Goal: Task Accomplishment & Management: Manage account settings

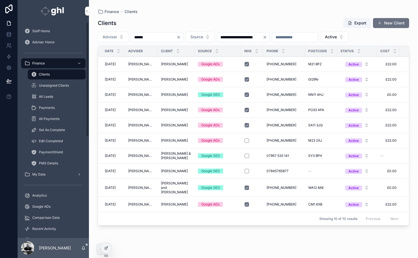
click at [61, 83] on div "Unassigned Clients" at bounding box center [56, 85] width 51 height 9
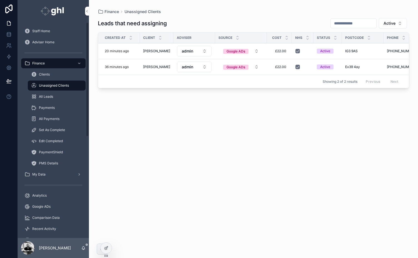
click at [45, 73] on span "Clients" at bounding box center [44, 74] width 11 height 4
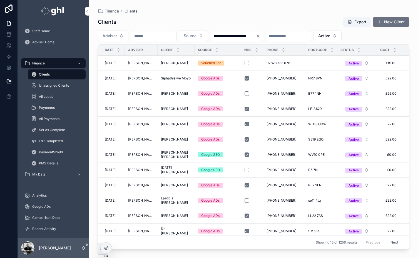
click at [148, 35] on input "scrollable content" at bounding box center [154, 36] width 46 height 8
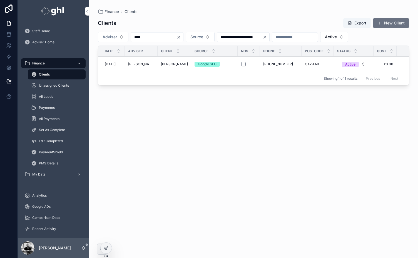
type input "****"
click at [46, 228] on span "Recent Activity" at bounding box center [44, 229] width 24 height 4
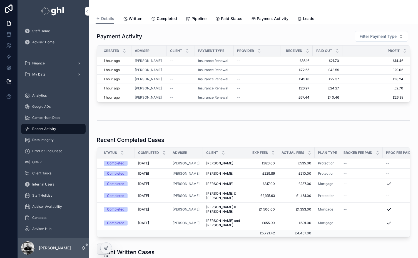
click at [41, 93] on div "Analytics" at bounding box center [53, 95] width 58 height 9
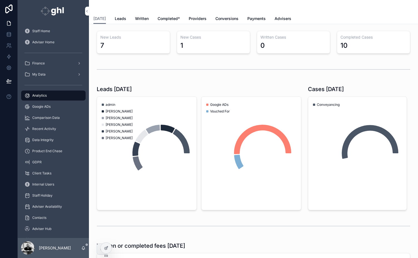
click at [142, 18] on span "Written" at bounding box center [142, 19] width 14 height 6
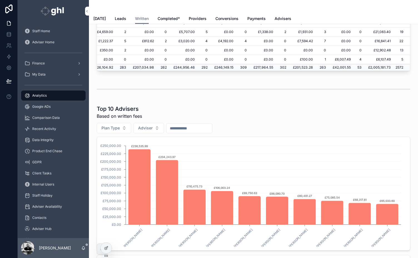
scroll to position [224, 0]
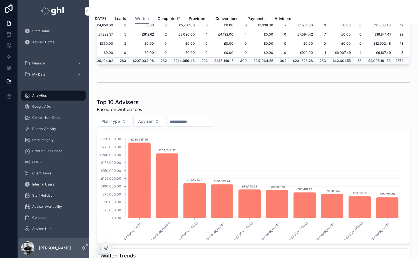
click at [192, 120] on input "scrollable content" at bounding box center [189, 122] width 46 height 8
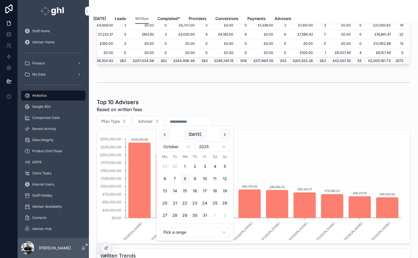
click at [181, 231] on html "Staff Home Adviser Home Finance My Data Analytics Google ADs Comparison Data Re…" at bounding box center [209, 129] width 418 height 258
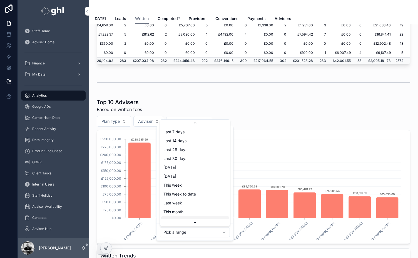
scroll to position [15, 0]
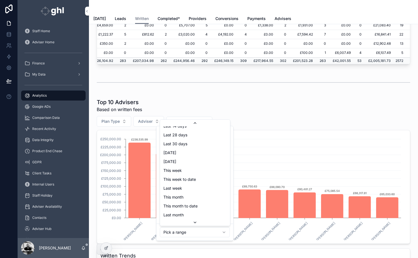
type input "**********"
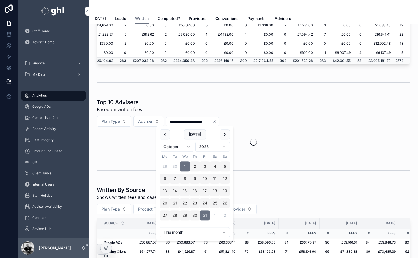
click at [261, 81] on div "scrollable content" at bounding box center [253, 83] width 313 height 14
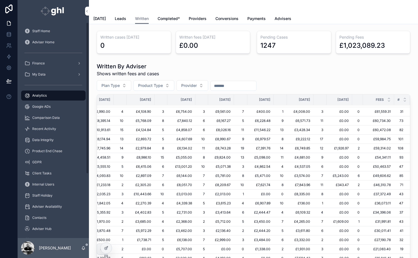
click at [34, 31] on span "Staff Home" at bounding box center [41, 31] width 18 height 4
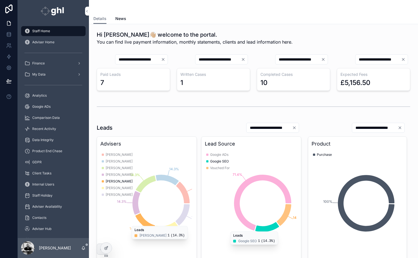
click at [41, 64] on span "Finance" at bounding box center [38, 63] width 13 height 4
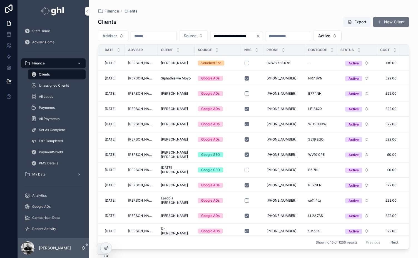
click at [43, 85] on span "Unassigned Clients" at bounding box center [54, 85] width 30 height 4
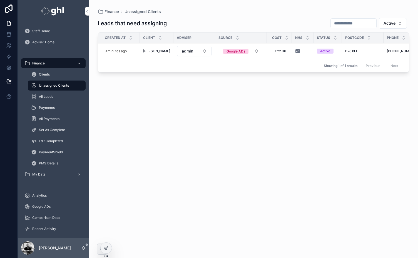
click at [41, 30] on span "Staff Home" at bounding box center [41, 31] width 18 height 4
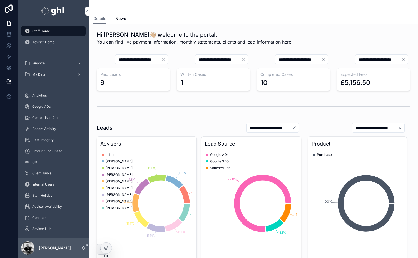
click at [39, 66] on div "Finance" at bounding box center [53, 63] width 58 height 9
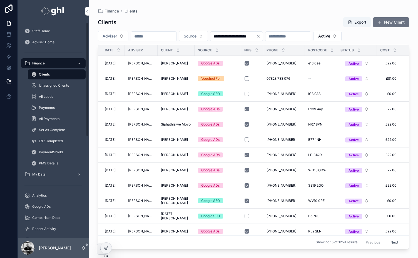
click at [50, 86] on span "Unassigned Clients" at bounding box center [54, 85] width 30 height 4
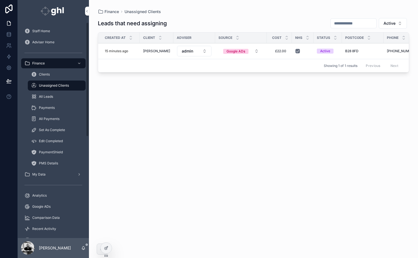
click at [44, 73] on span "Clients" at bounding box center [44, 74] width 11 height 4
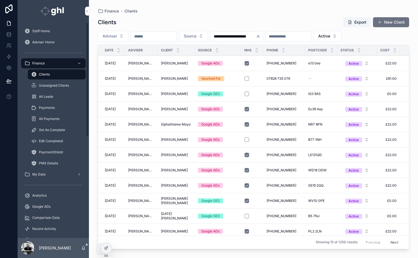
click at [50, 84] on span "Unassigned Clients" at bounding box center [54, 85] width 30 height 4
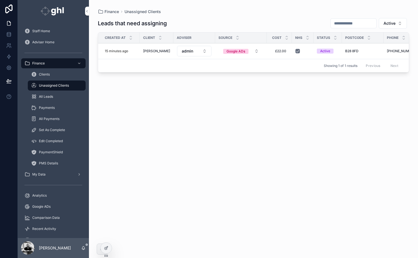
click at [195, 50] on button "admin" at bounding box center [194, 51] width 34 height 11
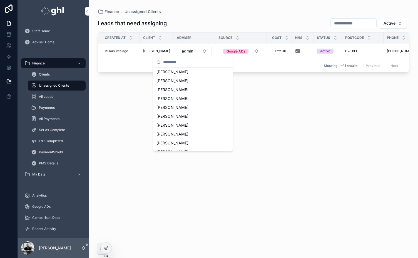
scroll to position [214, 0]
click at [178, 126] on span "[PERSON_NAME]" at bounding box center [172, 126] width 32 height 6
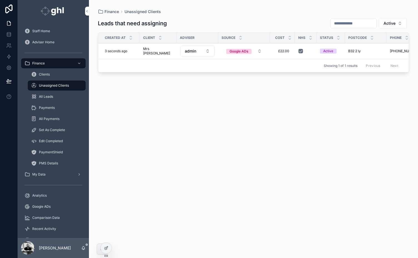
click at [0, 0] on span "Cancelled" at bounding box center [0, 0] width 0 height 0
click at [296, 51] on button "scrollable content" at bounding box center [297, 51] width 4 height 4
click at [189, 50] on span "admin" at bounding box center [187, 51] width 11 height 6
click at [194, 49] on button "admin" at bounding box center [194, 51] width 34 height 11
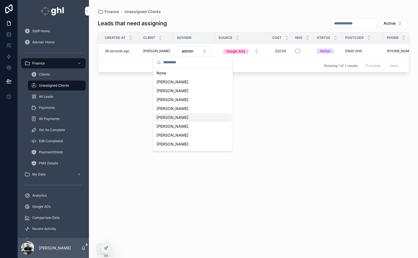
click at [174, 117] on span "[PERSON_NAME]" at bounding box center [172, 118] width 32 height 6
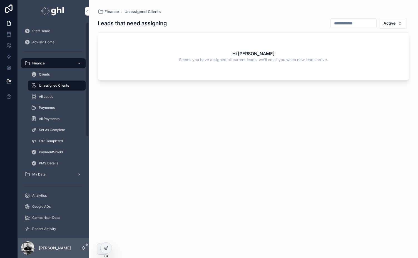
click at [45, 71] on div "Clients" at bounding box center [56, 74] width 51 height 9
